Goal: Contribute content

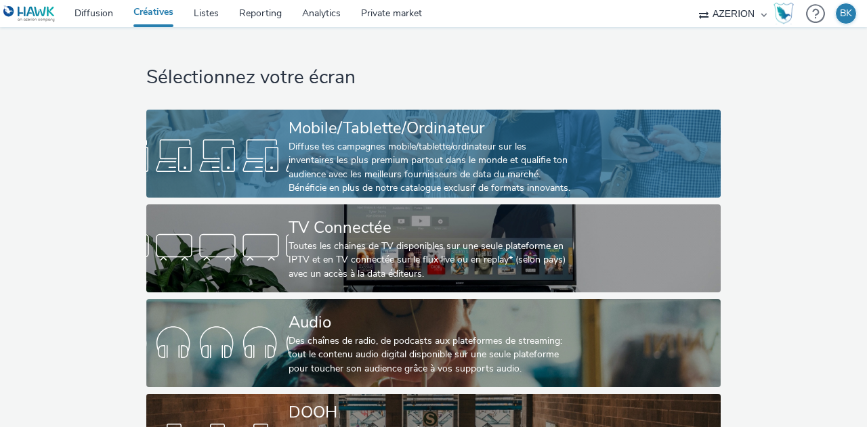
click at [505, 142] on div "Diffuse tes campagnes mobile/tablette/ordinateur sur les inventaires les plus p…" at bounding box center [431, 168] width 284 height 56
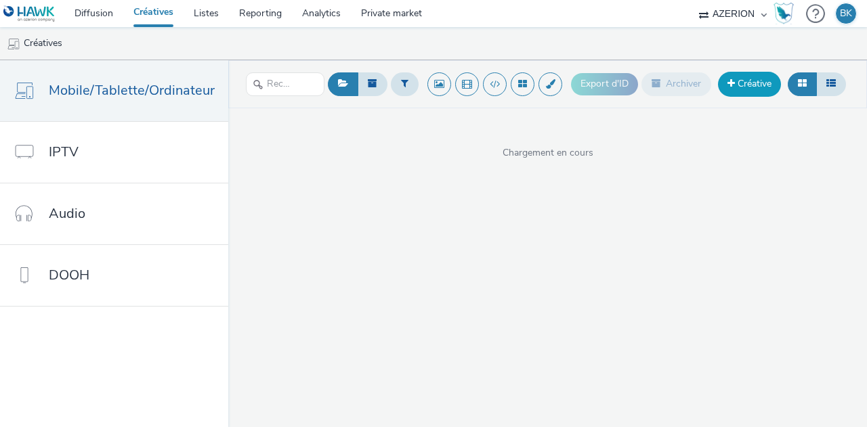
click at [735, 85] on link "Créative" at bounding box center [749, 84] width 63 height 24
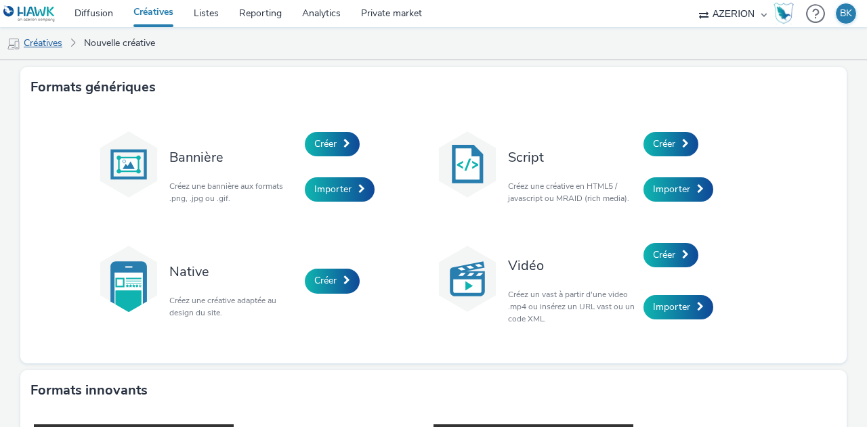
click at [33, 45] on link "Créatives" at bounding box center [34, 43] width 69 height 33
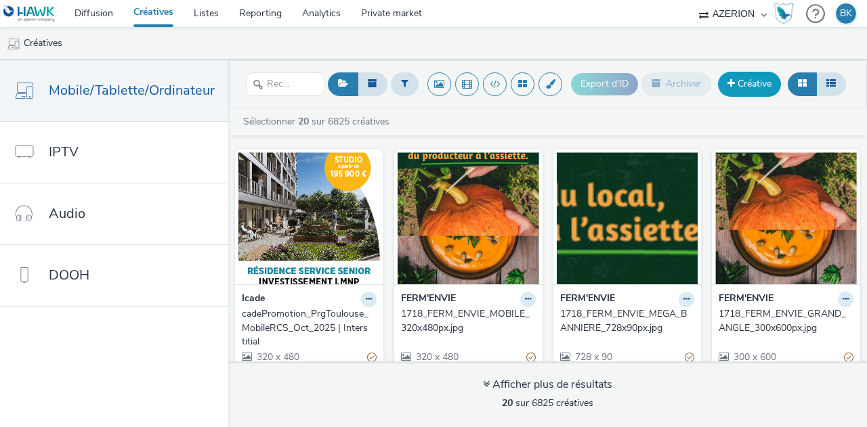
click at [755, 88] on link "Créative" at bounding box center [749, 84] width 63 height 24
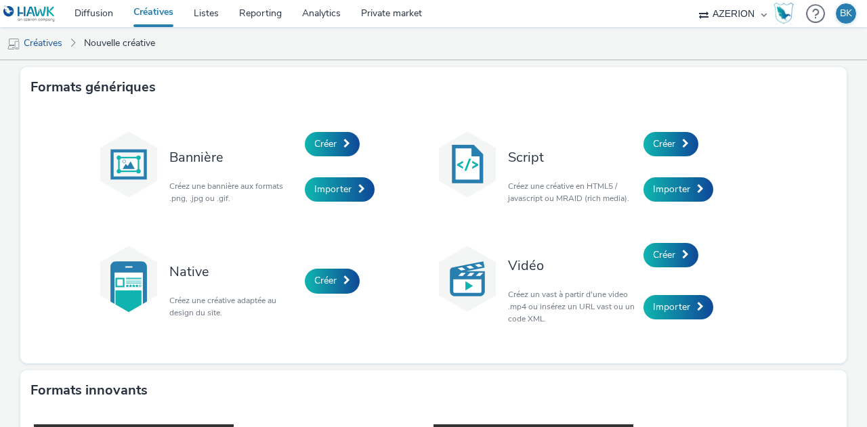
click at [417, 215] on div "Bannière Créez une bannière aux formats .png, .jpg ou .gif. Créer Importer Scri…" at bounding box center [433, 235] width 677 height 229
click at [348, 211] on div "Importer" at bounding box center [369, 190] width 129 height 46
click at [345, 198] on link "Importer" at bounding box center [340, 189] width 70 height 24
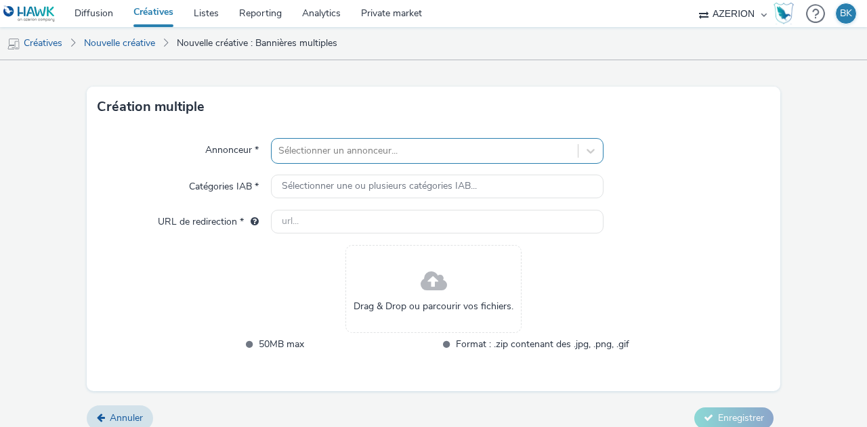
click at [358, 164] on div "Sélectionner un annonceur..." at bounding box center [437, 151] width 333 height 26
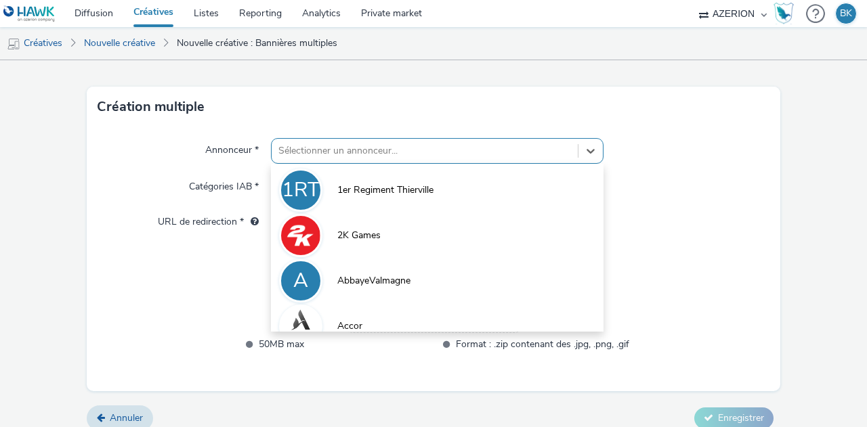
scroll to position [35, 0]
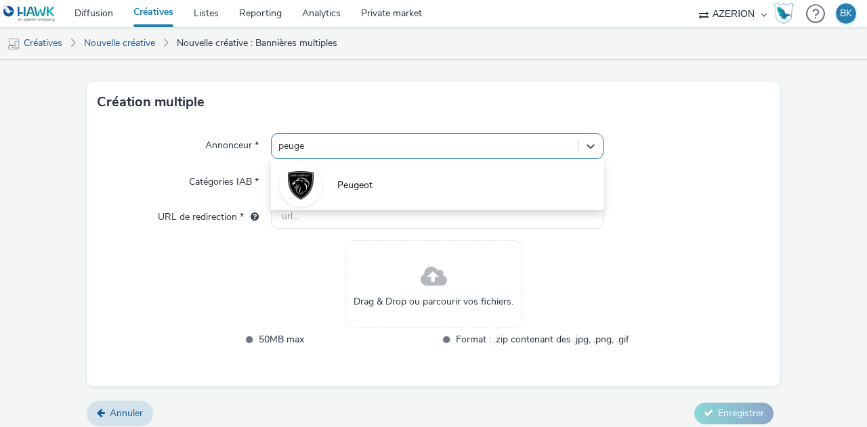
type input "peugeo"
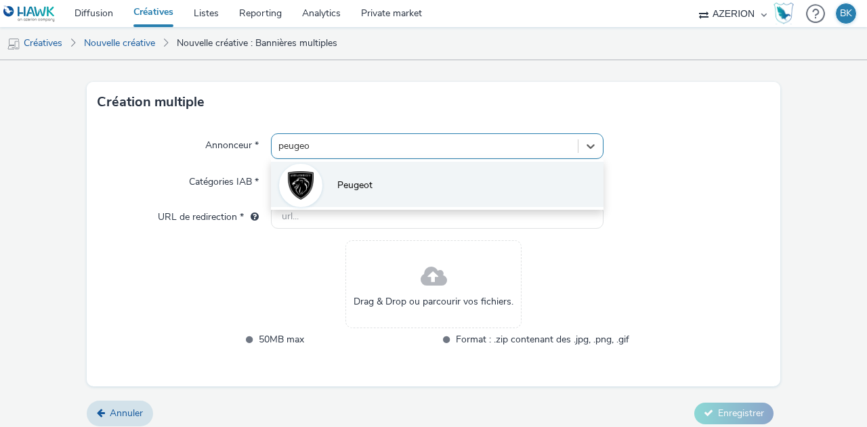
click at [379, 184] on li "Peugeot" at bounding box center [437, 184] width 333 height 45
type input "[URL][DOMAIN_NAME]"
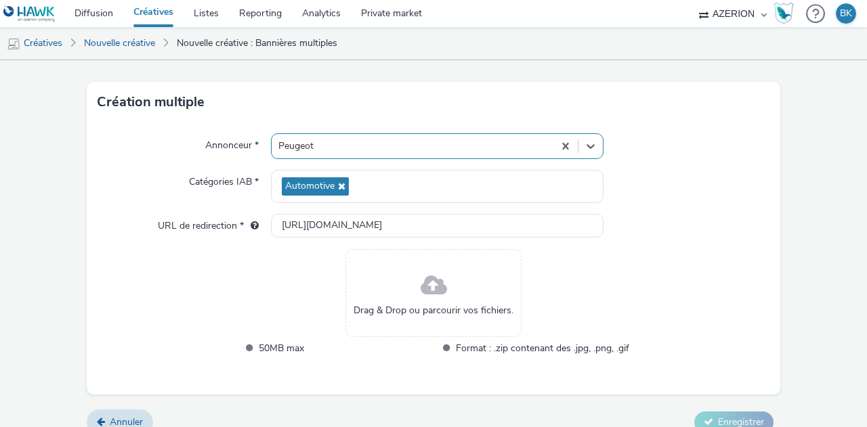
click at [435, 311] on span "Drag & Drop ou parcourir vos fichiers." at bounding box center [434, 311] width 160 height 14
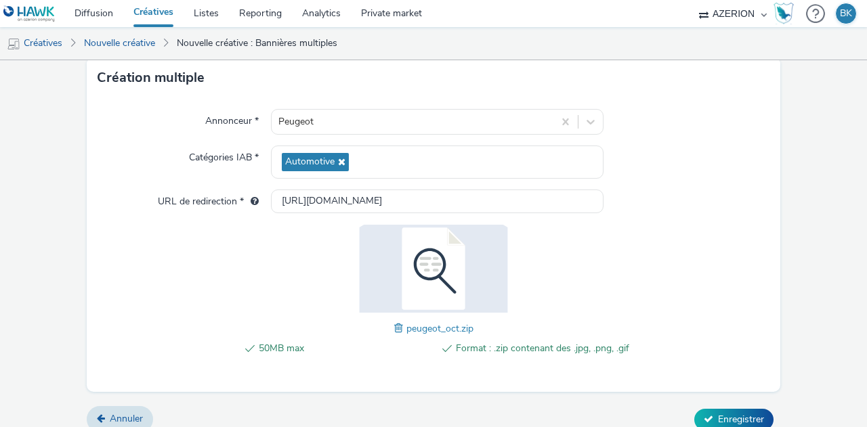
scroll to position [62, 0]
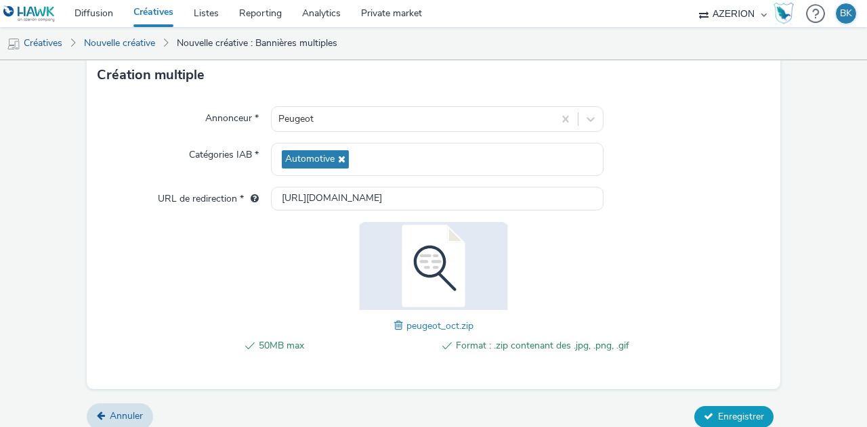
click at [742, 415] on span "Enregistrer" at bounding box center [741, 416] width 46 height 13
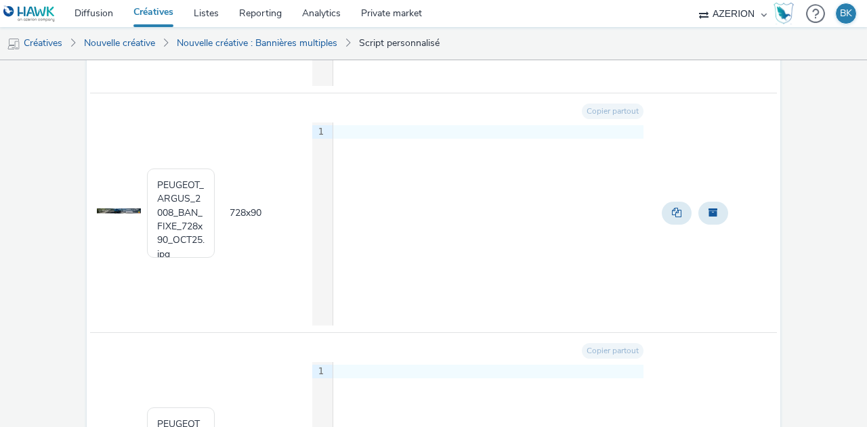
scroll to position [816, 0]
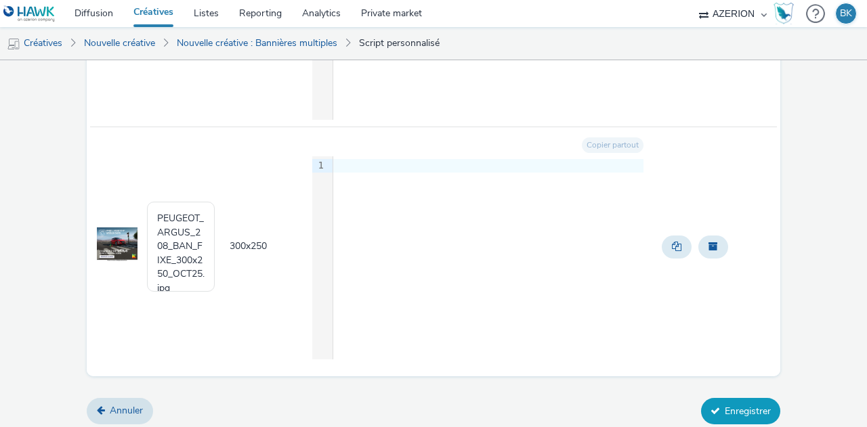
click at [730, 407] on button "Enregistrer" at bounding box center [740, 411] width 79 height 26
